Goal: Information Seeking & Learning: Learn about a topic

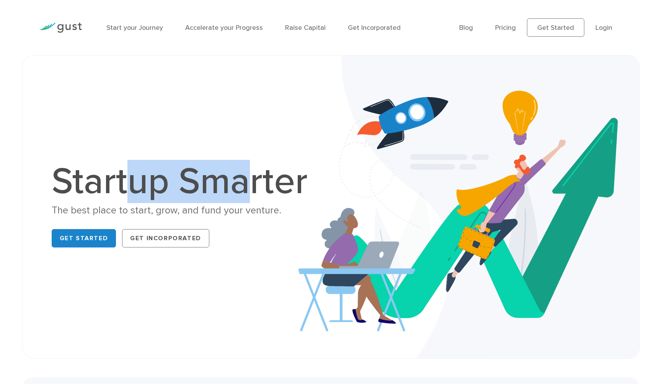
drag, startPoint x: 134, startPoint y: 175, endPoint x: 252, endPoint y: 202, distance: 121.2
click at [252, 200] on h1 "Startup Smarter" at bounding box center [184, 181] width 264 height 37
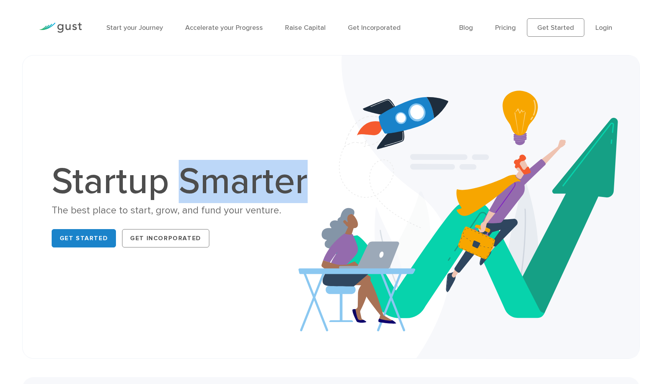
click at [252, 200] on h1 "Startup Smarter" at bounding box center [184, 181] width 264 height 37
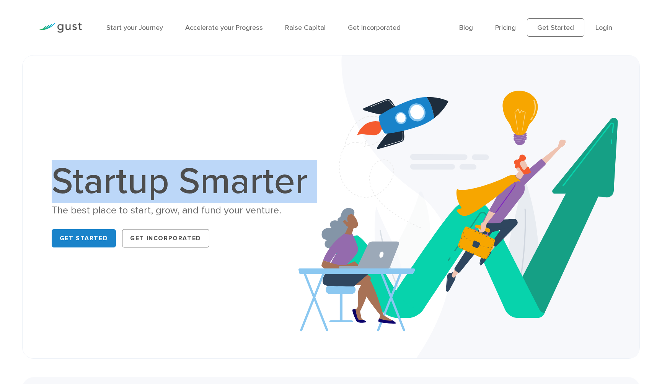
click at [252, 200] on h1 "Startup Smarter" at bounding box center [184, 181] width 264 height 37
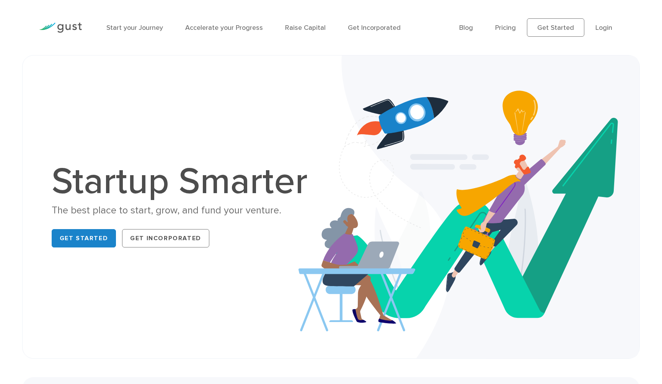
drag, startPoint x: 268, startPoint y: 218, endPoint x: 263, endPoint y: 208, distance: 11.5
click at [268, 218] on div "Startup Smarter The best place to start, grow, and fund your venture. Get Start…" at bounding box center [184, 207] width 264 height 88
click at [139, 26] on link "Start your Journey" at bounding box center [134, 28] width 57 height 8
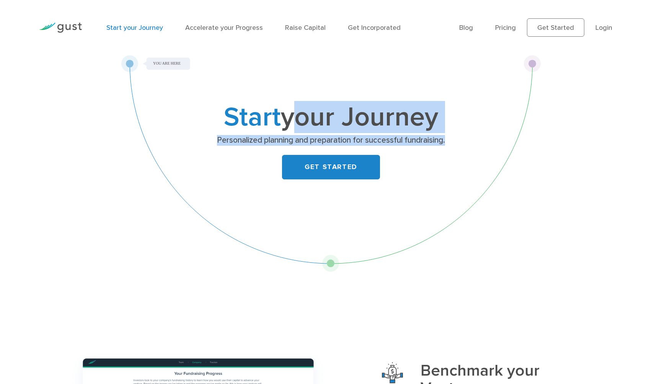
drag, startPoint x: 285, startPoint y: 123, endPoint x: 471, endPoint y: 150, distance: 188.6
click at [472, 150] on div "Start your Journey Personalized planning and preparation for successful fundrai…" at bounding box center [331, 146] width 302 height 83
click at [471, 150] on div "Start your Journey Personalized planning and preparation for successful fundrai…" at bounding box center [331, 146] width 302 height 83
drag, startPoint x: 386, startPoint y: 148, endPoint x: 435, endPoint y: 147, distance: 49.0
click at [435, 147] on div "Start your Journey Personalized planning and preparation for successful fundrai…" at bounding box center [331, 146] width 302 height 83
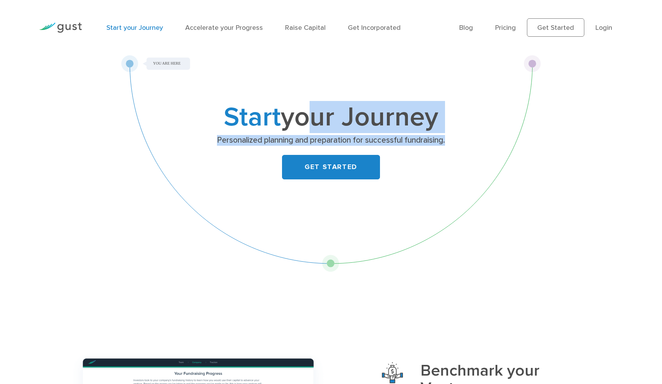
click at [435, 147] on div "Start your Journey Personalized planning and preparation for successful fundrai…" at bounding box center [331, 146] width 302 height 83
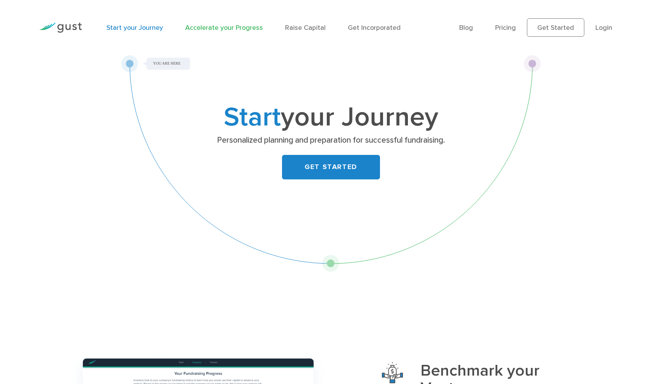
click at [239, 29] on link "Accelerate your Progress" at bounding box center [224, 28] width 78 height 8
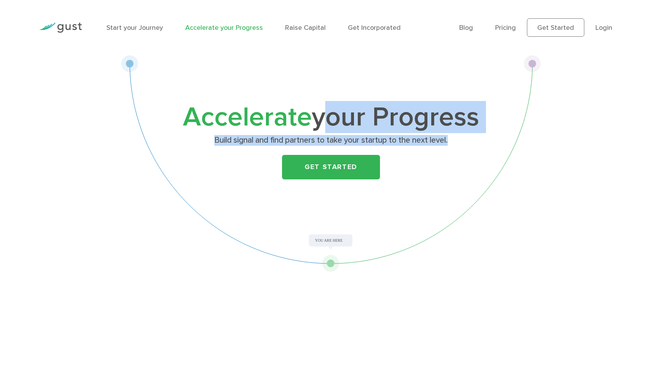
drag, startPoint x: 350, startPoint y: 126, endPoint x: 472, endPoint y: 136, distance: 122.5
click at [472, 136] on div "Accelerate your Progress Build signal and find partners to take your startup to…" at bounding box center [331, 146] width 302 height 83
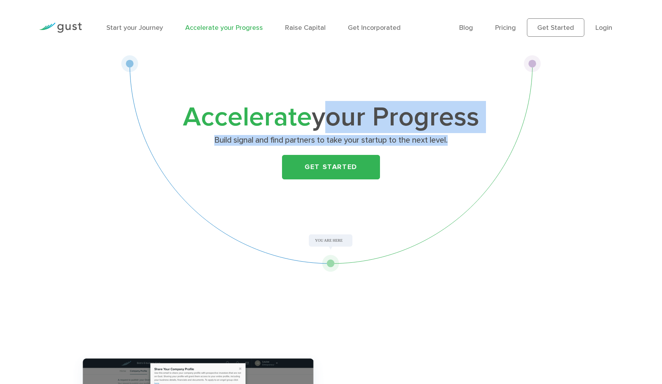
click at [472, 136] on p "Build signal and find partners to take your startup to the next level." at bounding box center [331, 140] width 296 height 11
drag, startPoint x: 454, startPoint y: 138, endPoint x: 264, endPoint y: 119, distance: 190.7
click at [264, 119] on div "Accelerate your Progress Build signal and find partners to take your startup to…" at bounding box center [331, 146] width 302 height 83
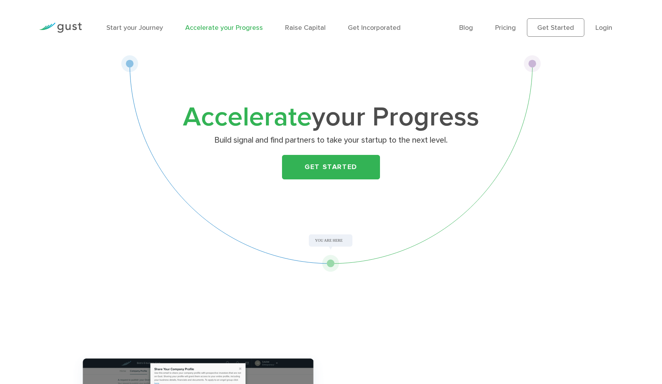
click at [264, 119] on span "Accelerate" at bounding box center [247, 117] width 129 height 32
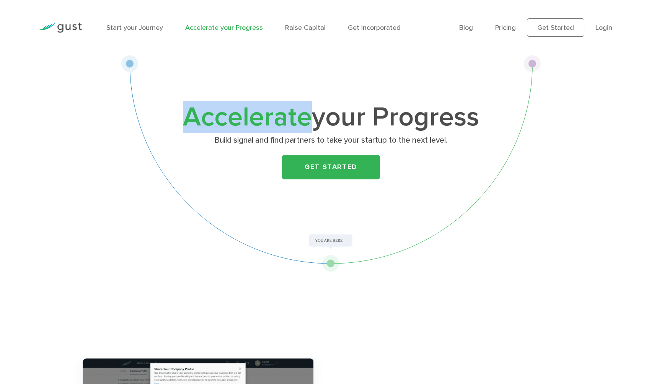
click at [264, 119] on span "Accelerate" at bounding box center [247, 117] width 129 height 32
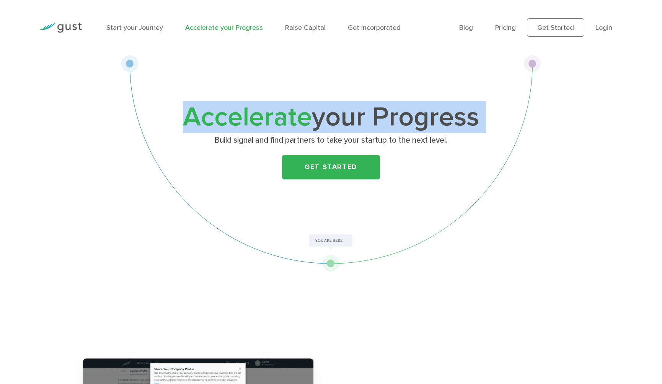
click at [264, 119] on span "Accelerate" at bounding box center [247, 117] width 129 height 32
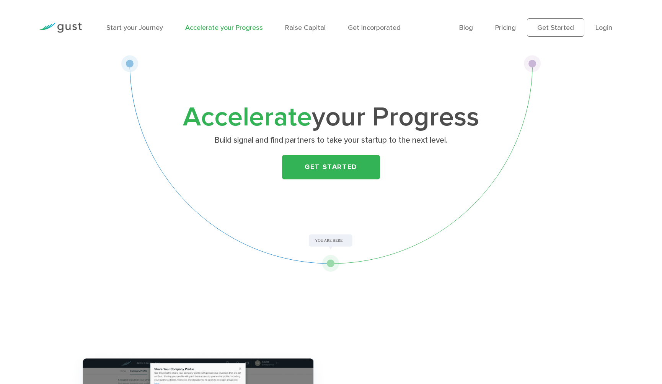
click at [475, 135] on p "Build signal and find partners to take your startup to the next level." at bounding box center [331, 140] width 296 height 11
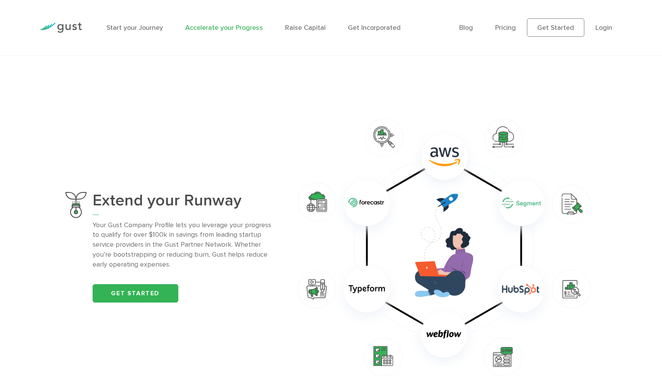
scroll to position [523, 0]
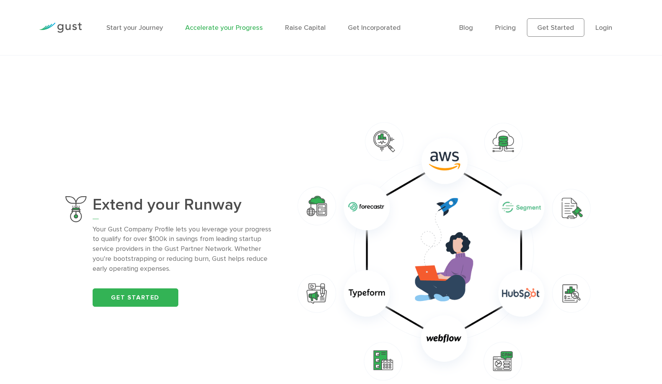
drag, startPoint x: 153, startPoint y: 234, endPoint x: 256, endPoint y: 287, distance: 115.1
click at [256, 287] on div "Extend your Runway Your Gust Company Profile lets you leverage your progress to…" at bounding box center [184, 251] width 183 height 111
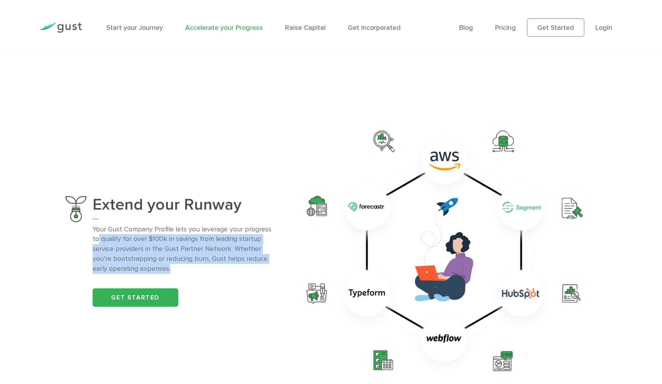
drag, startPoint x: 239, startPoint y: 262, endPoint x: 99, endPoint y: 243, distance: 140.9
click at [99, 243] on p "Your Gust Company Profile lets you leverage your progress to qualify for over $…" at bounding box center [184, 250] width 183 height 50
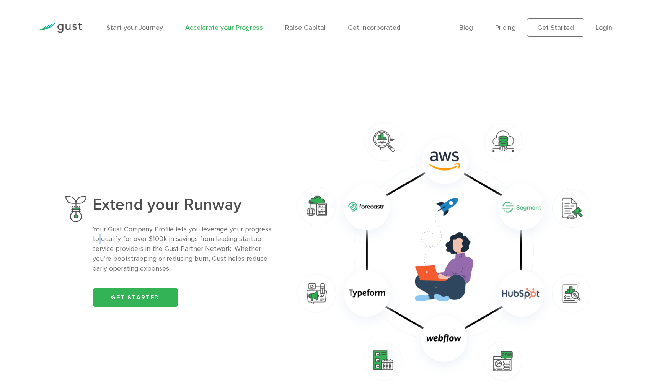
click at [99, 243] on p "Your Gust Company Profile lets you leverage your progress to qualify for over $…" at bounding box center [184, 250] width 183 height 50
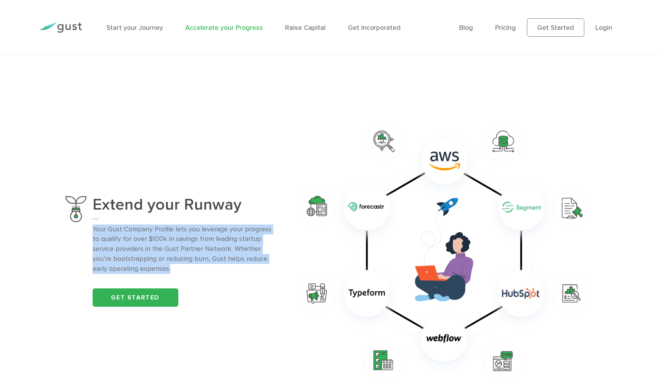
click at [99, 243] on p "Your Gust Company Profile lets you leverage your progress to qualify for over $…" at bounding box center [184, 250] width 183 height 50
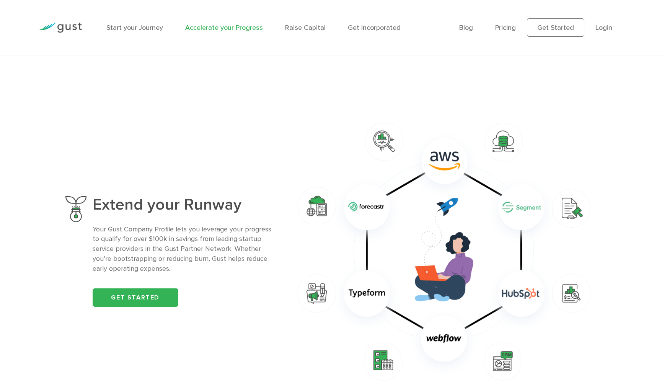
click at [133, 234] on p "Your Gust Company Profile lets you leverage your progress to qualify for over $…" at bounding box center [184, 250] width 183 height 50
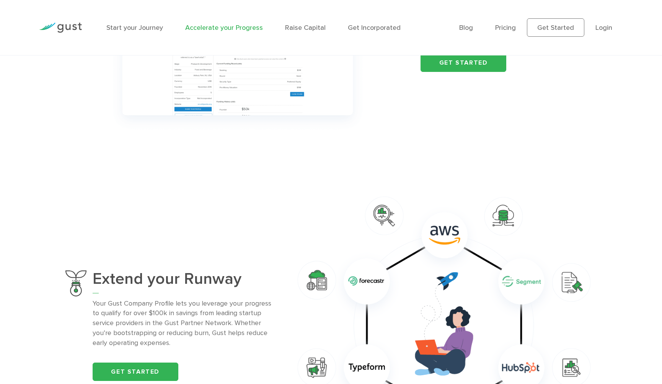
scroll to position [0, 0]
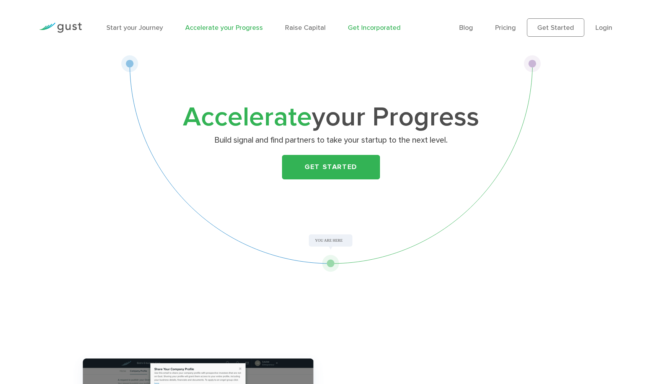
click at [384, 28] on link "Get Incorporated" at bounding box center [374, 28] width 53 height 8
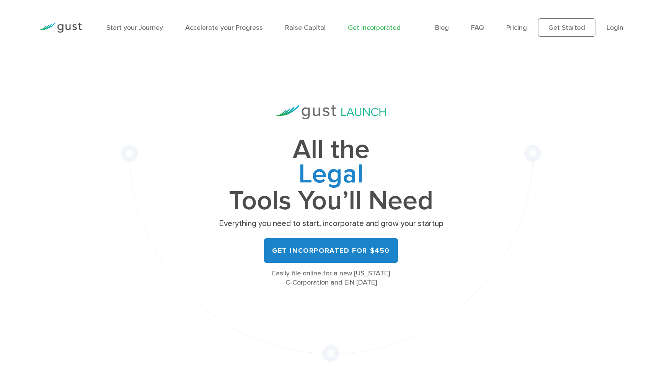
drag, startPoint x: 402, startPoint y: 183, endPoint x: 466, endPoint y: 207, distance: 68.6
click at [466, 207] on div "All the Legal Cap Table Fundraising Governance Tools You’ll Need Everything you…" at bounding box center [331, 208] width 420 height 307
click at [547, 267] on div "All the Legal Cap Table Fundraising Governance Tools You’ll Need Everything you…" at bounding box center [331, 208] width 543 height 307
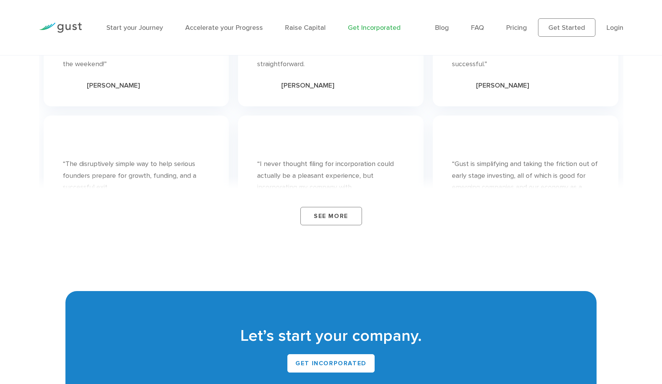
scroll to position [4900, 0]
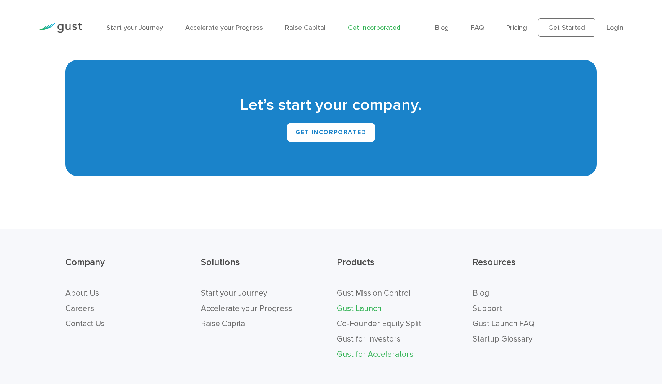
click at [390, 350] on link "Gust for Accelerators" at bounding box center [375, 355] width 77 height 10
click at [384, 334] on link "Gust for Investors" at bounding box center [369, 339] width 64 height 10
click at [416, 319] on link "Co-Founder Equity Split" at bounding box center [379, 324] width 85 height 10
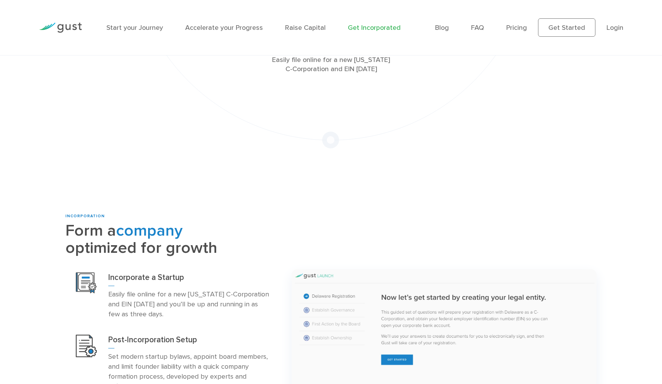
scroll to position [0, 0]
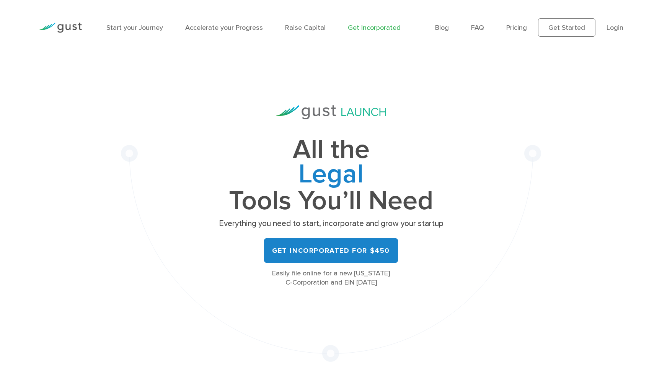
click at [384, 27] on link "Get Incorporated" at bounding box center [374, 28] width 53 height 8
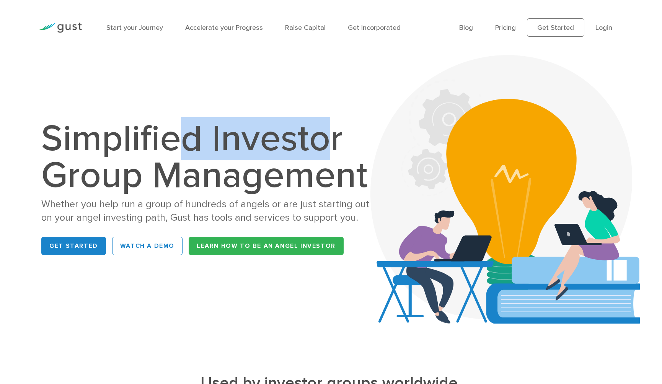
drag, startPoint x: 263, startPoint y: 149, endPoint x: 329, endPoint y: 144, distance: 66.7
click at [329, 144] on h1 "Simplified Investor Group Management" at bounding box center [207, 156] width 333 height 73
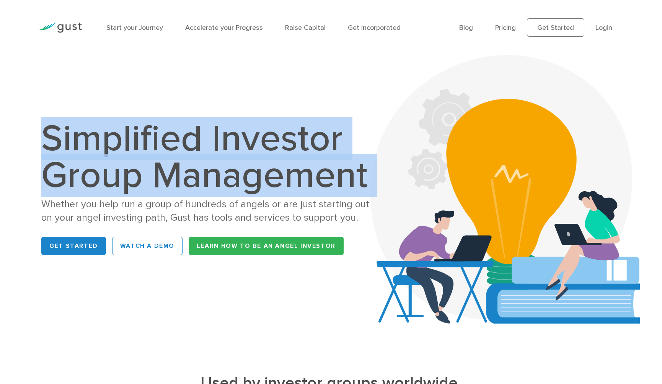
click at [329, 144] on h1 "Simplified Investor Group Management" at bounding box center [207, 156] width 333 height 73
click at [322, 167] on h1 "Simplified Investor Group Management" at bounding box center [207, 156] width 333 height 73
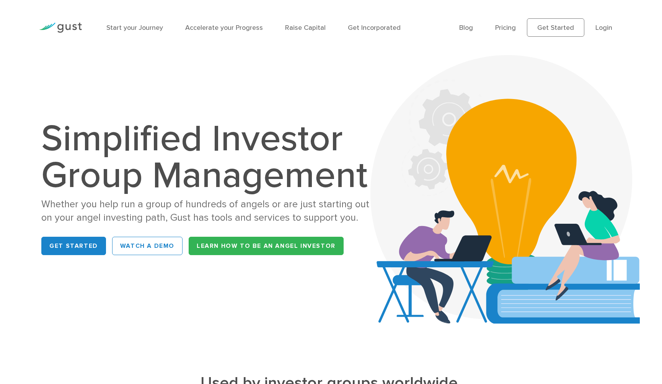
click at [346, 97] on div "Simplified Investor Group Management Whether you help run a group of hundreds o…" at bounding box center [331, 189] width 591 height 230
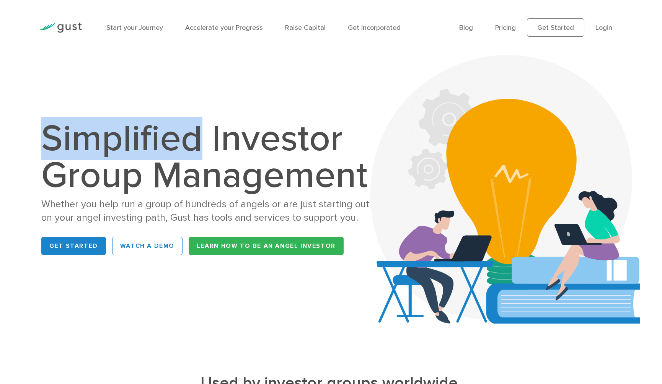
click at [345, 97] on div "Simplified Investor Group Management Whether you help run a group of hundreds o…" at bounding box center [331, 189] width 591 height 230
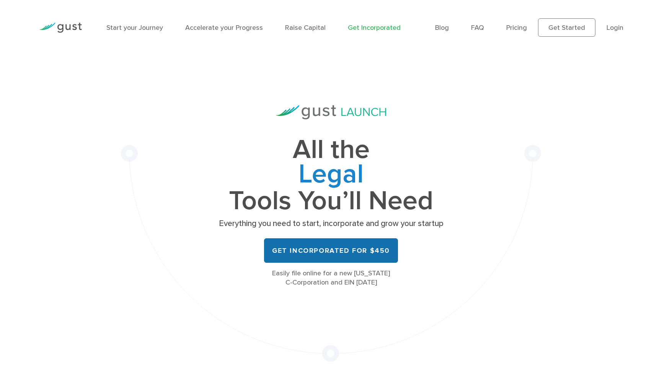
click at [329, 249] on link "Get Incorporated for $450" at bounding box center [331, 250] width 134 height 24
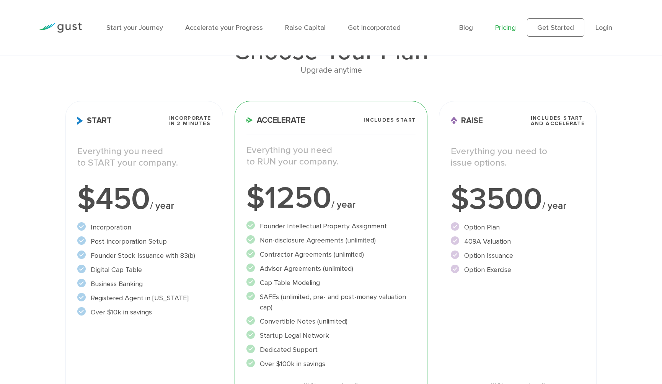
scroll to position [79, 0]
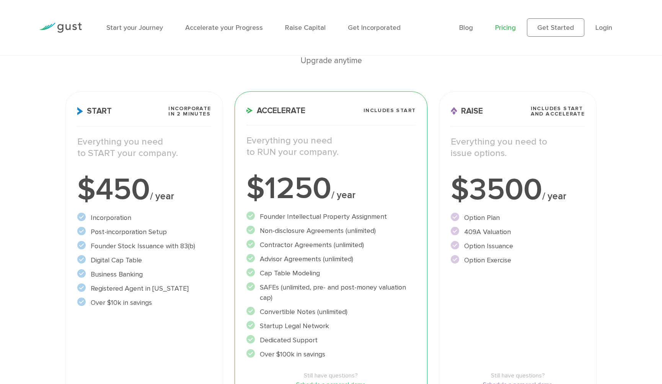
drag, startPoint x: 314, startPoint y: 220, endPoint x: 361, endPoint y: 248, distance: 55.0
click at [361, 248] on ul "Founder Intellectual Property Assignment" at bounding box center [330, 286] width 169 height 148
click at [361, 248] on li "Contractor Agreements (unlimited)" at bounding box center [330, 245] width 169 height 10
drag, startPoint x: 370, startPoint y: 259, endPoint x: 309, endPoint y: 265, distance: 61.5
click at [309, 265] on ul "Founder Intellectual Property Assignment" at bounding box center [330, 286] width 169 height 148
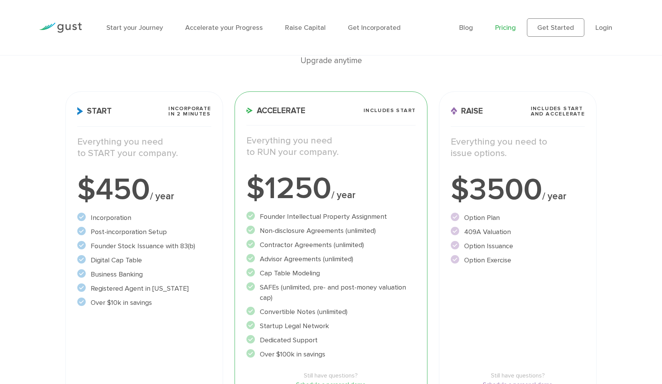
click at [309, 265] on ul "Founder Intellectual Property Assignment" at bounding box center [330, 286] width 169 height 148
drag, startPoint x: 304, startPoint y: 238, endPoint x: 360, endPoint y: 250, distance: 57.1
click at [360, 250] on ul "Founder Intellectual Property Assignment" at bounding box center [330, 286] width 169 height 148
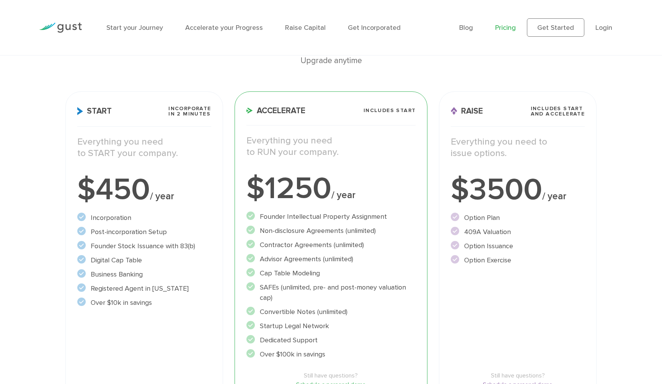
click at [360, 250] on ul "Founder Intellectual Property Assignment" at bounding box center [330, 286] width 169 height 148
click at [397, 255] on li "Advisor Agreements (unlimited)" at bounding box center [330, 259] width 169 height 10
drag, startPoint x: 297, startPoint y: 230, endPoint x: 371, endPoint y: 253, distance: 77.8
click at [371, 253] on ul "Founder Intellectual Property Assignment" at bounding box center [330, 286] width 169 height 148
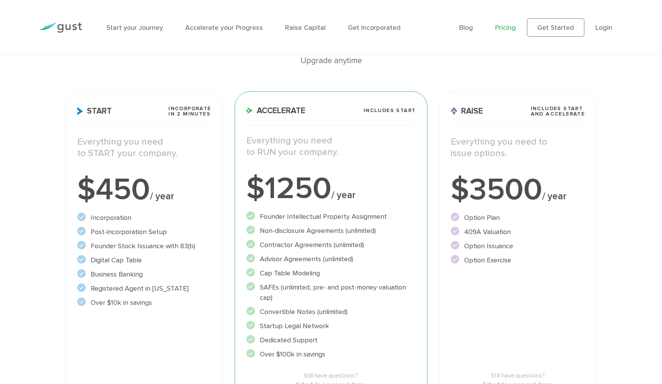
drag, startPoint x: 308, startPoint y: 270, endPoint x: 362, endPoint y: 279, distance: 55.2
click at [362, 279] on ul "Founder Intellectual Property Assignment" at bounding box center [330, 286] width 169 height 148
drag, startPoint x: 306, startPoint y: 298, endPoint x: 236, endPoint y: 290, distance: 69.7
click at [236, 290] on div "Accelerate Includes START Everything you need to RUN your company. $1250 / year…" at bounding box center [330, 262] width 193 height 342
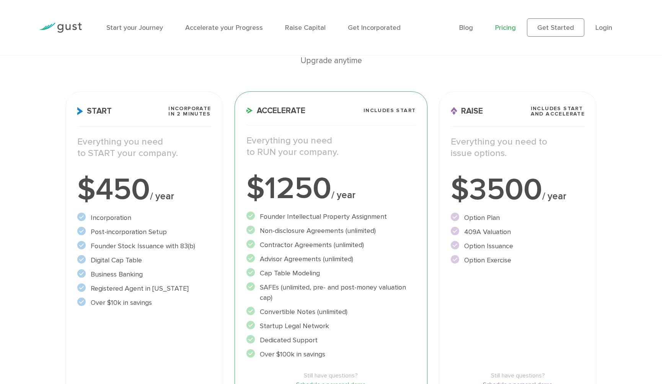
click at [335, 294] on li "SAFEs (unlimited, pre- and post-money valuation cap)" at bounding box center [330, 292] width 169 height 21
drag, startPoint x: 315, startPoint y: 296, endPoint x: 257, endPoint y: 285, distance: 58.7
click at [257, 285] on li "SAFEs (unlimited, pre- and post-money valuation cap)" at bounding box center [330, 292] width 169 height 21
click at [339, 290] on li "SAFEs (unlimited, pre- and post-money valuation cap)" at bounding box center [330, 292] width 169 height 21
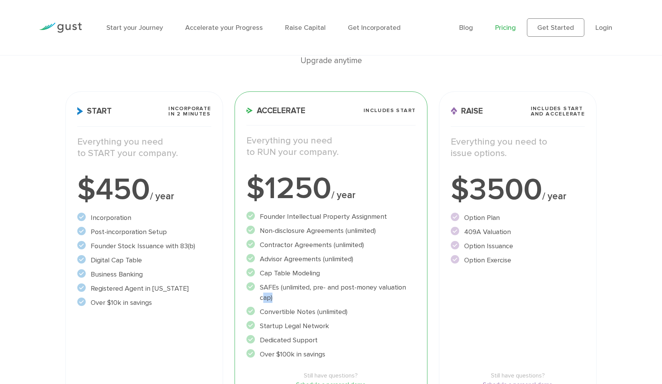
click at [339, 290] on li "SAFEs (unlimited, pre- and post-money valuation cap)" at bounding box center [330, 292] width 169 height 21
click at [376, 288] on li "SAFEs (unlimited, pre- and post-money valuation cap)" at bounding box center [330, 292] width 169 height 21
drag, startPoint x: 260, startPoint y: 285, endPoint x: 300, endPoint y: 300, distance: 41.6
click at [300, 300] on li "SAFEs (unlimited, pre- and post-money valuation cap)" at bounding box center [330, 292] width 169 height 21
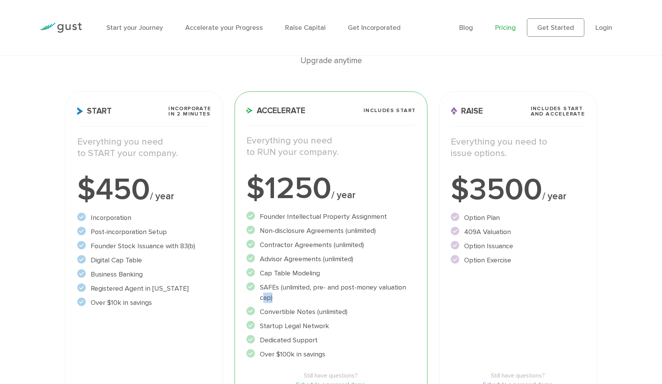
drag, startPoint x: 302, startPoint y: 299, endPoint x: 347, endPoint y: 309, distance: 46.8
click at [347, 309] on ul "Founder Intellectual Property Assignment" at bounding box center [330, 286] width 169 height 148
click at [347, 309] on li "Convertible Notes (unlimited)" at bounding box center [330, 312] width 169 height 10
drag, startPoint x: 300, startPoint y: 309, endPoint x: 268, endPoint y: 309, distance: 32.1
click at [268, 309] on li "Convertible Notes (unlimited)" at bounding box center [330, 312] width 169 height 10
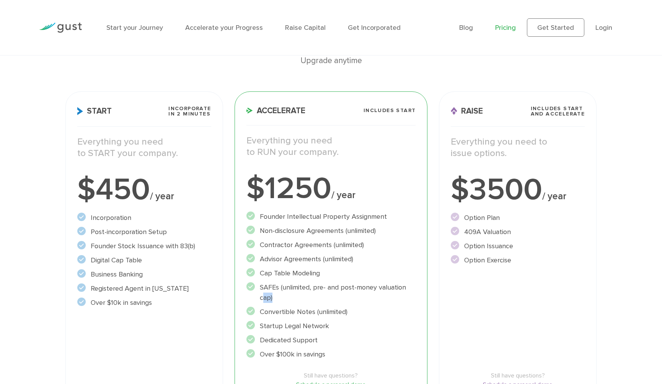
click at [268, 309] on li "Convertible Notes (unlimited)" at bounding box center [330, 312] width 169 height 10
click at [336, 308] on li "Convertible Notes (unlimited)" at bounding box center [330, 312] width 169 height 10
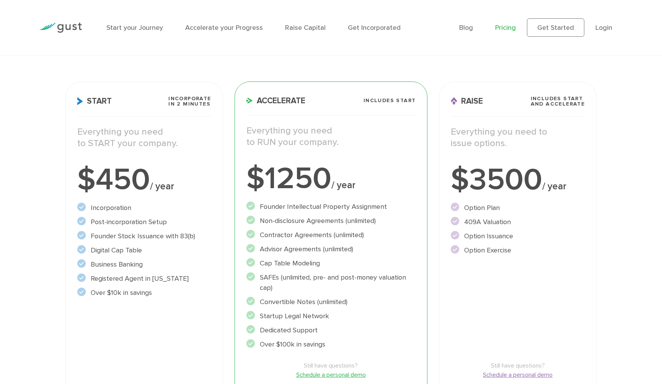
drag, startPoint x: 298, startPoint y: 343, endPoint x: 351, endPoint y: 337, distance: 53.1
click at [351, 337] on ul "Founder Intellectual Property Assignment" at bounding box center [330, 276] width 169 height 148
drag, startPoint x: 325, startPoint y: 337, endPoint x: 490, endPoint y: 316, distance: 166.9
click at [490, 316] on div "Start Incorporate in 2 Minutes Everything you need to START your company. $450 …" at bounding box center [331, 252] width 543 height 353
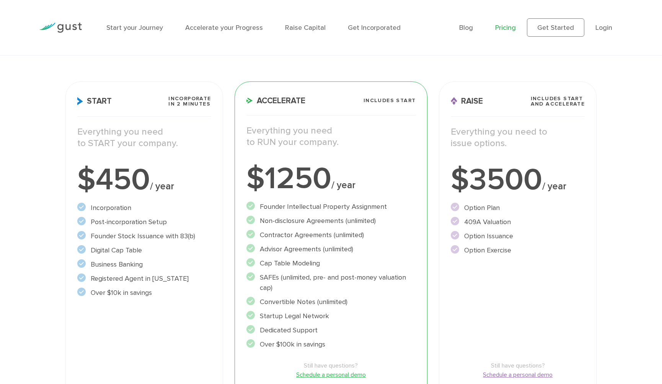
click at [490, 316] on div "Raise Includes START and ACCELERATE Everything you need to issue options. $3500…" at bounding box center [518, 252] width 158 height 342
drag, startPoint x: 480, startPoint y: 210, endPoint x: 505, endPoint y: 231, distance: 32.0
click at [505, 231] on ul "Option Plan" at bounding box center [518, 229] width 134 height 53
click at [505, 231] on li "Option Issuance" at bounding box center [518, 236] width 134 height 10
drag, startPoint x: 500, startPoint y: 241, endPoint x: 471, endPoint y: 203, distance: 47.3
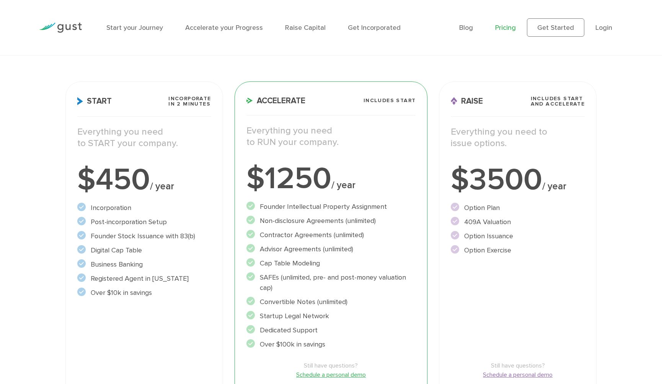
click at [471, 203] on ul "Option Plan" at bounding box center [518, 229] width 134 height 53
click at [472, 203] on li "Option Plan" at bounding box center [518, 208] width 134 height 10
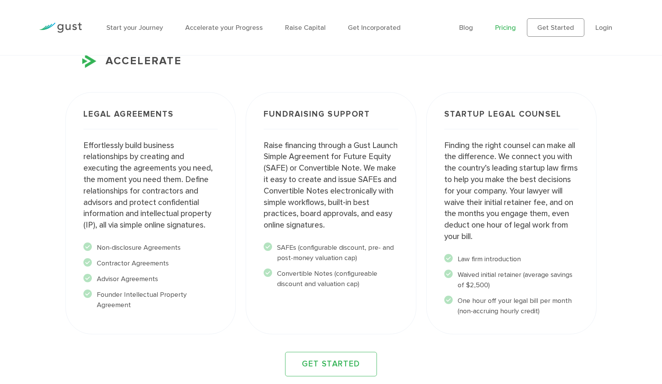
scroll to position [0, 0]
